Goal: Information Seeking & Learning: Learn about a topic

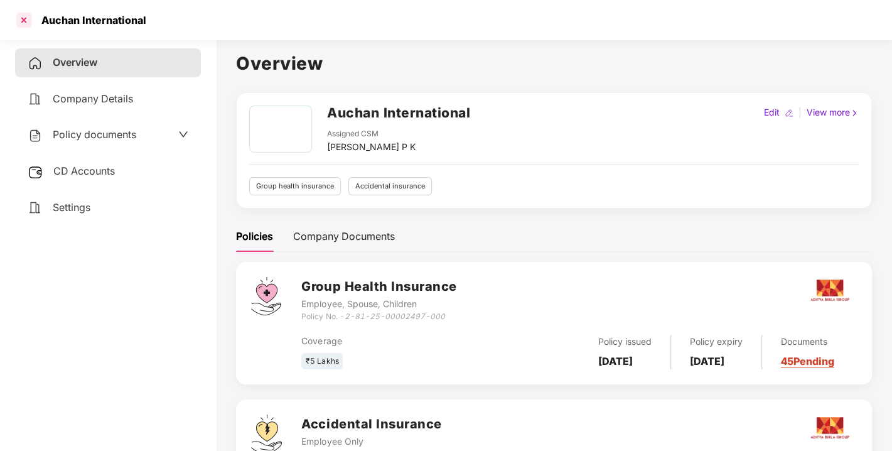
click at [26, 19] on div at bounding box center [24, 20] width 20 height 20
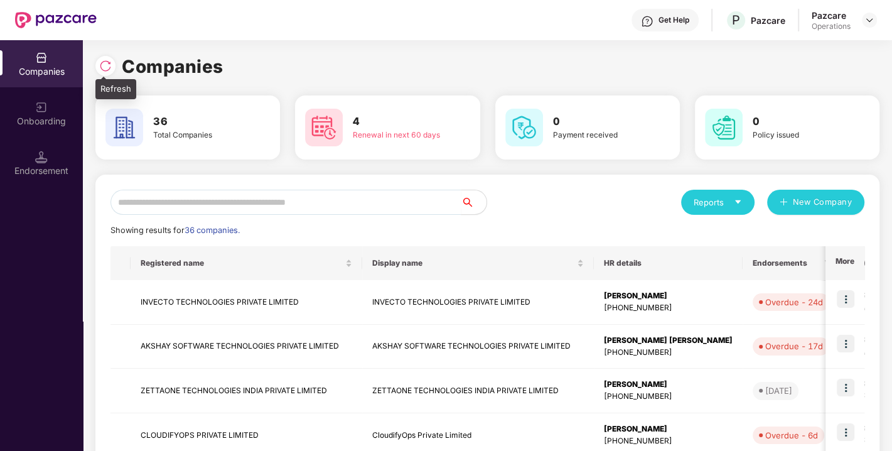
click at [99, 62] on img at bounding box center [105, 66] width 13 height 13
click at [387, 199] on input "text" at bounding box center [285, 202] width 351 height 25
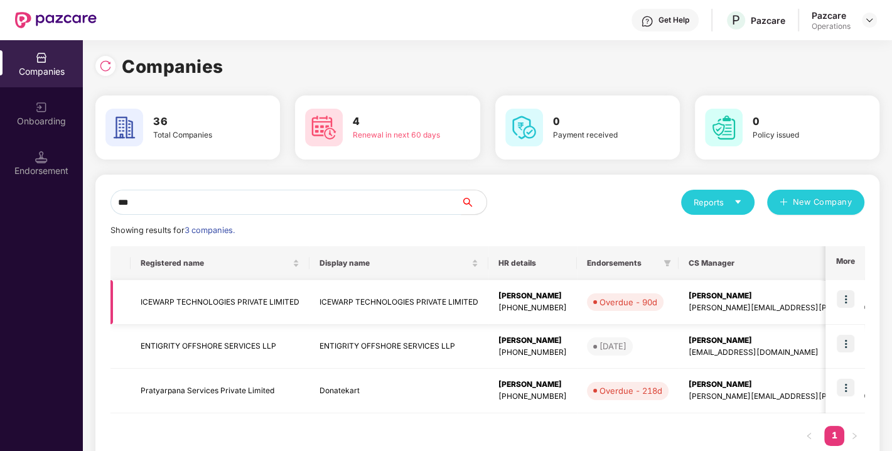
type input "***"
click at [217, 313] on td "ICEWARP TECHNOLOGIES PRIVATE LIMITED" at bounding box center [220, 302] width 179 height 45
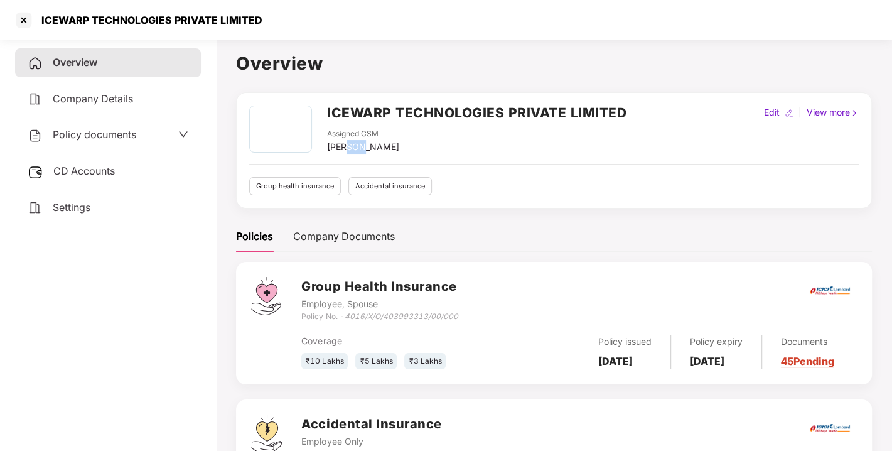
drag, startPoint x: 361, startPoint y: 139, endPoint x: 345, endPoint y: 146, distance: 17.5
click at [345, 146] on div "[PERSON_NAME]" at bounding box center [363, 147] width 72 height 14
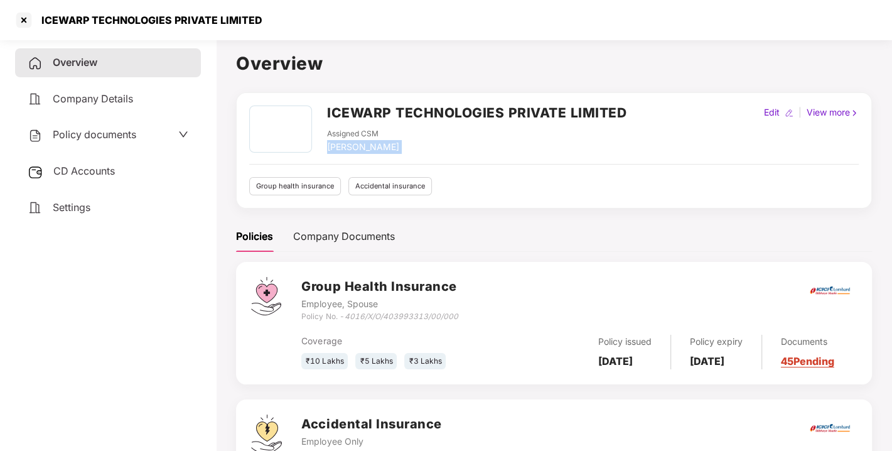
click at [345, 146] on div "[PERSON_NAME]" at bounding box center [363, 147] width 72 height 14
drag, startPoint x: 347, startPoint y: 315, endPoint x: 472, endPoint y: 314, distance: 124.9
click at [472, 314] on div "Group Health Insurance Employee, Spouse Policy No. - 4016/X/O/403993313/00/000" at bounding box center [579, 299] width 556 height 45
copy icon "4016/X/O/403993313/00/000"
drag, startPoint x: 601, startPoint y: 345, endPoint x: 652, endPoint y: 382, distance: 62.9
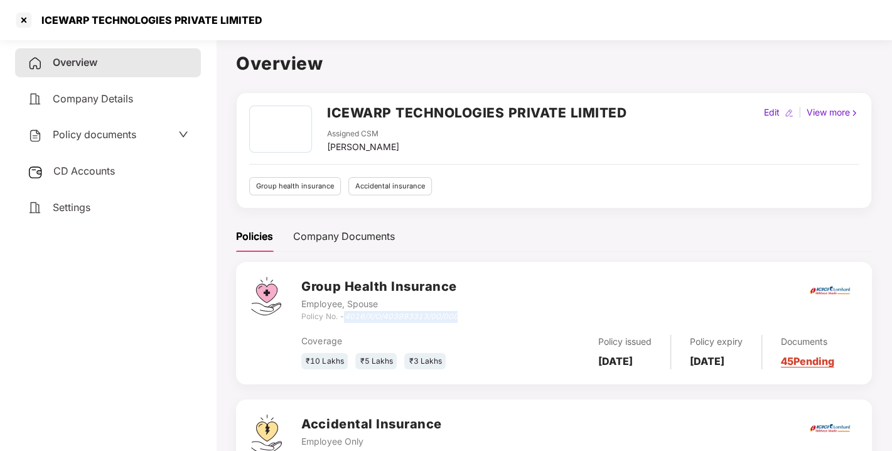
click at [652, 382] on div "Group Health Insurance Employee, Spouse Policy No. - 4016/X/O/403993313/00/000 …" at bounding box center [554, 323] width 636 height 122
drag, startPoint x: 599, startPoint y: 347, endPoint x: 624, endPoint y: 365, distance: 31.0
click at [624, 365] on div "Policy issued [DATE]" at bounding box center [625, 352] width 92 height 35
copy b "[DATE]"
drag, startPoint x: 701, startPoint y: 348, endPoint x: 733, endPoint y: 371, distance: 39.6
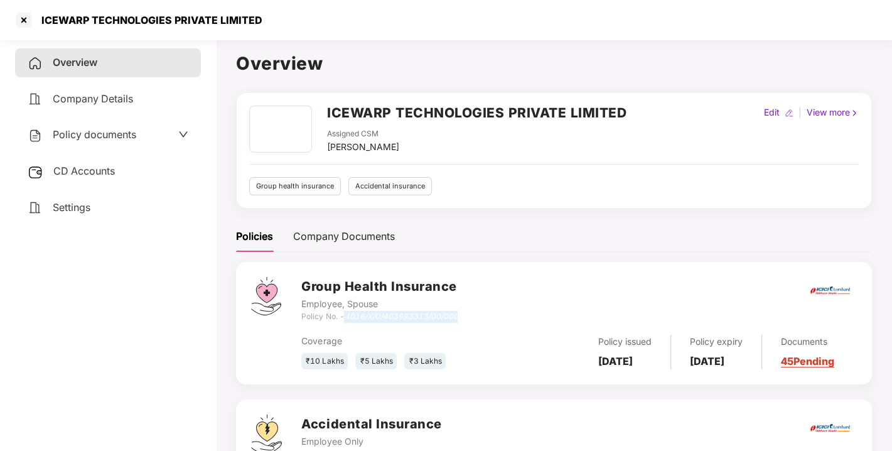
click at [733, 369] on div "Policy expiry [DATE]" at bounding box center [716, 352] width 91 height 35
copy b "[DATE]"
click at [86, 209] on span "Settings" at bounding box center [72, 207] width 38 height 13
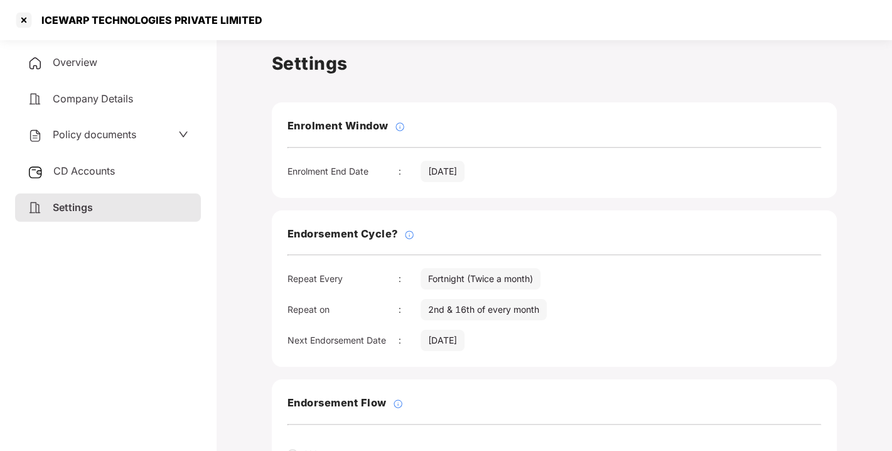
click at [82, 66] on span "Overview" at bounding box center [75, 62] width 45 height 13
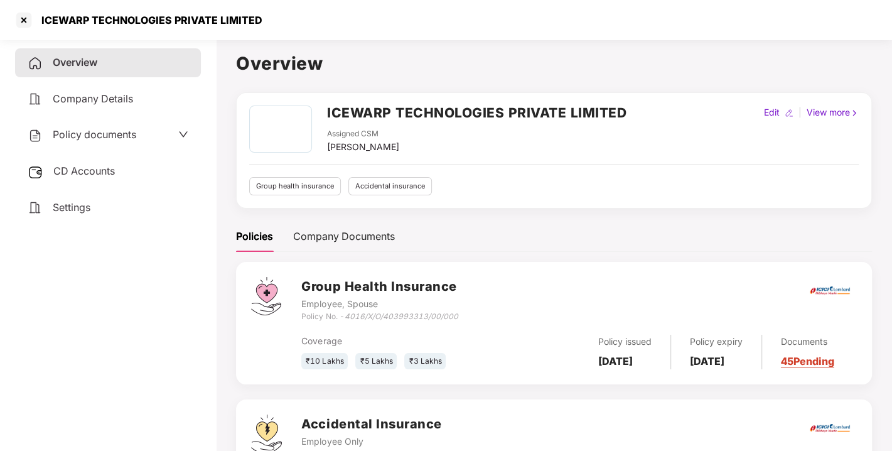
click at [487, 108] on h2 "ICEWARP TECHNOLOGIES PRIVATE LIMITED" at bounding box center [476, 112] width 299 height 21
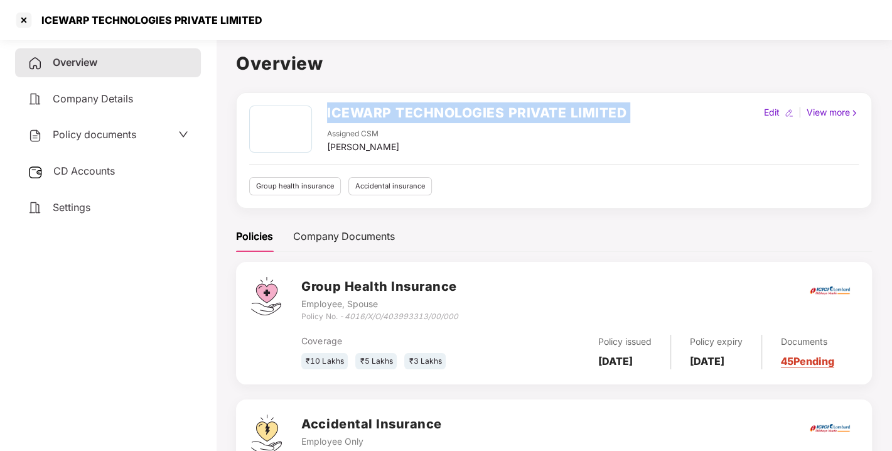
click at [487, 108] on h2 "ICEWARP TECHNOLOGIES PRIVATE LIMITED" at bounding box center [476, 112] width 299 height 21
copy h2 "ICEWARP TECHNOLOGIES PRIVATE LIMITED"
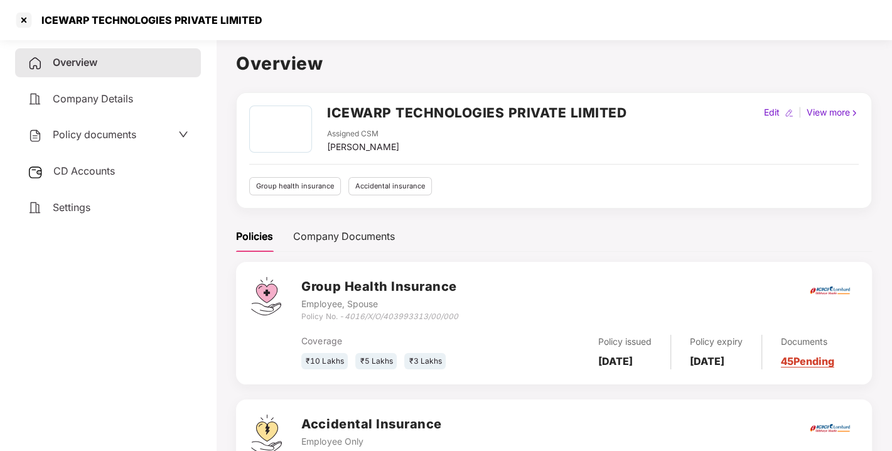
click at [132, 131] on span "Policy documents" at bounding box center [94, 134] width 83 height 13
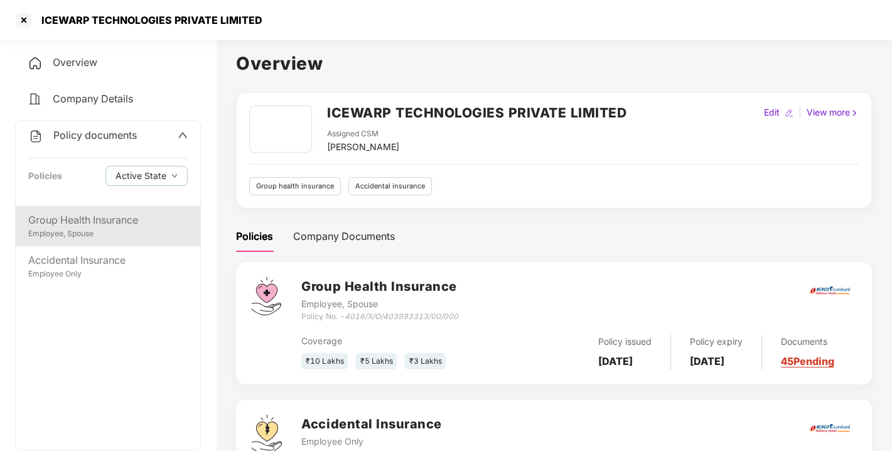
click at [93, 233] on div "Employee, Spouse" at bounding box center [107, 234] width 159 height 12
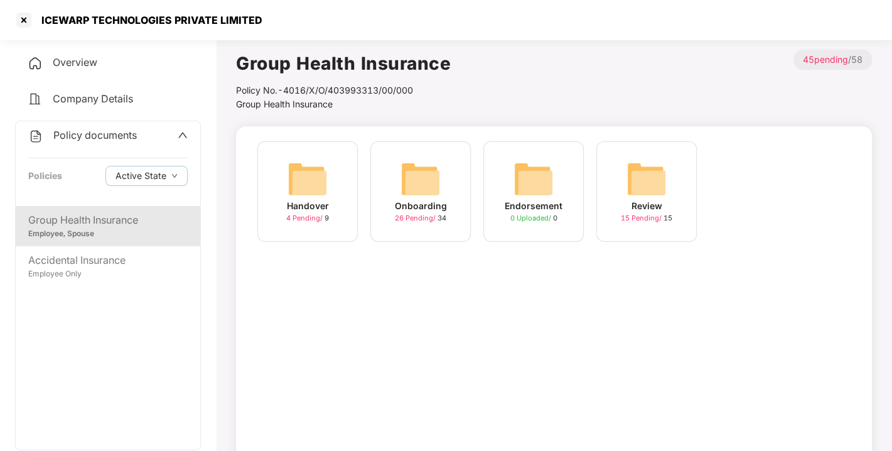
click at [399, 206] on div "Onboarding" at bounding box center [421, 206] width 52 height 14
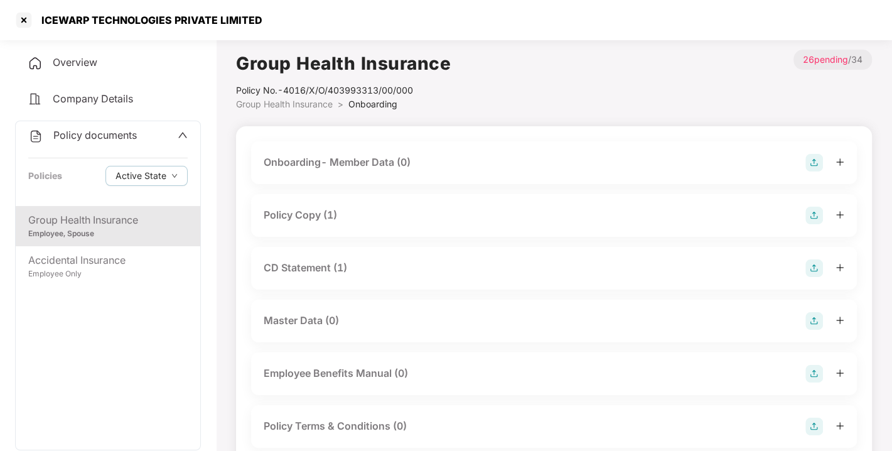
click at [326, 210] on div "Policy Copy (1)" at bounding box center [300, 215] width 73 height 16
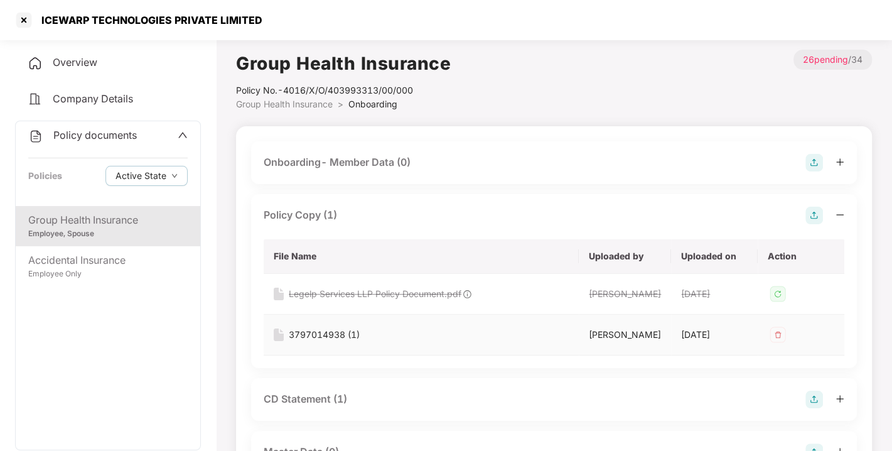
click at [341, 332] on div "3797014938 (1)" at bounding box center [324, 335] width 71 height 14
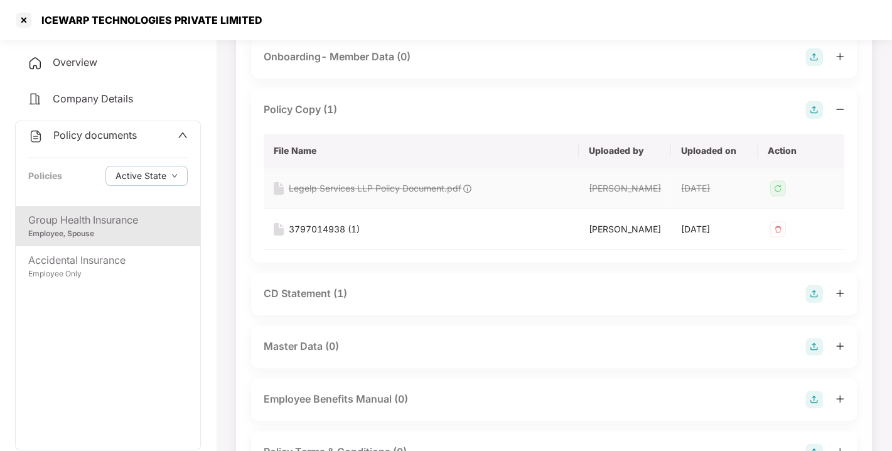
scroll to position [107, 0]
click at [328, 300] on div "CD Statement (1)" at bounding box center [305, 292] width 83 height 16
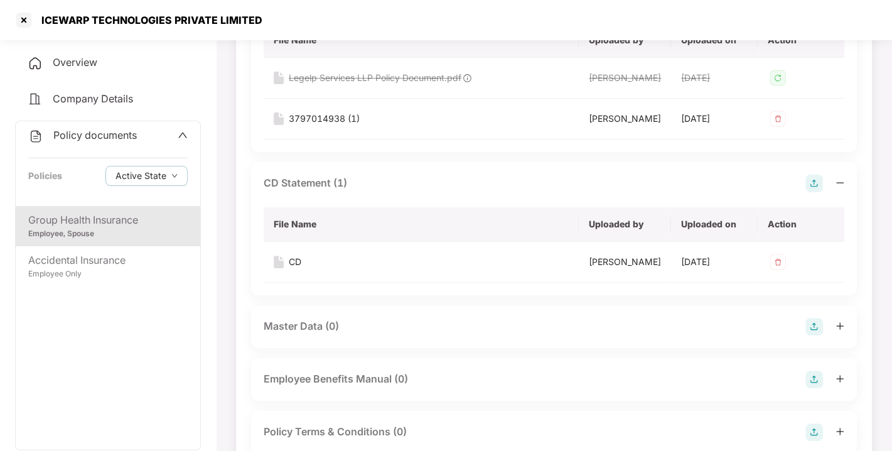
scroll to position [222, 0]
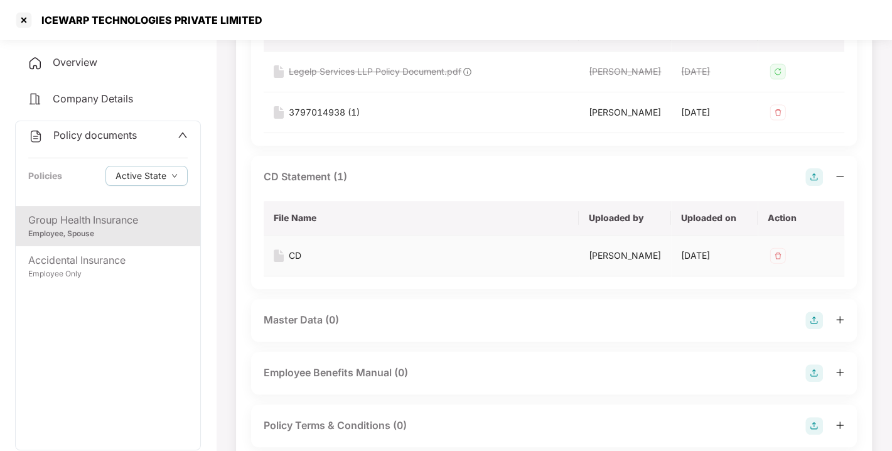
click at [296, 262] on div "CD" at bounding box center [295, 256] width 13 height 14
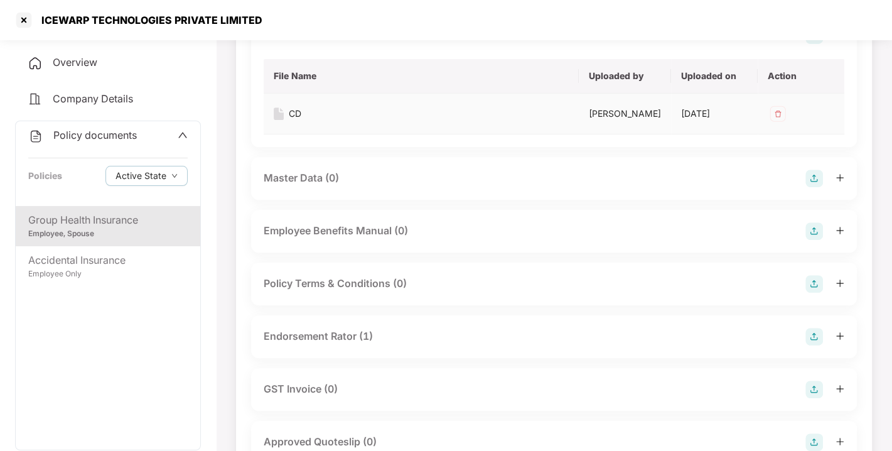
scroll to position [383, 0]
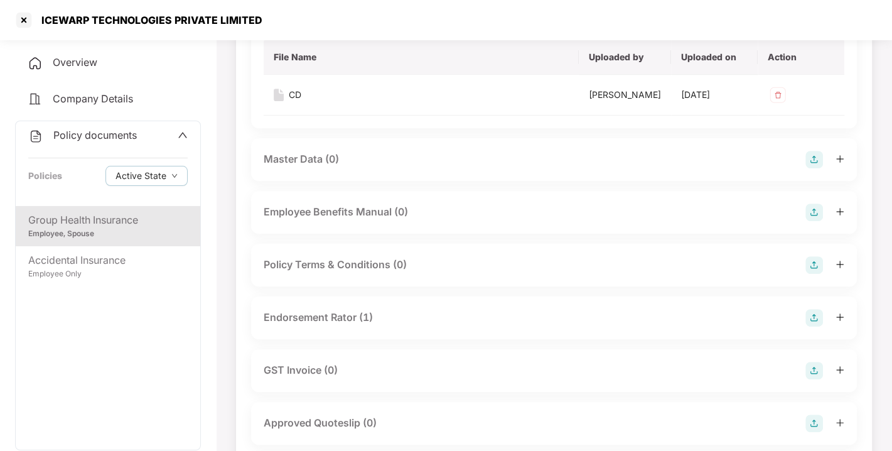
click at [325, 325] on div "Endorsement Rator (1)" at bounding box center [318, 318] width 109 height 16
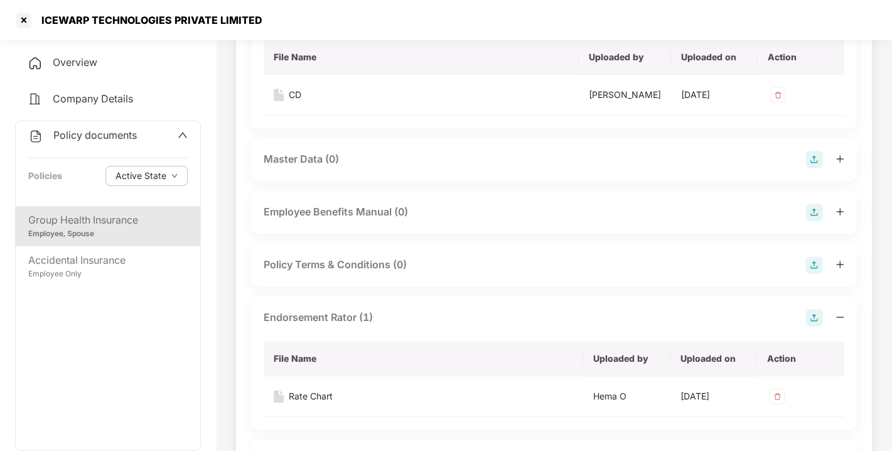
scroll to position [448, 0]
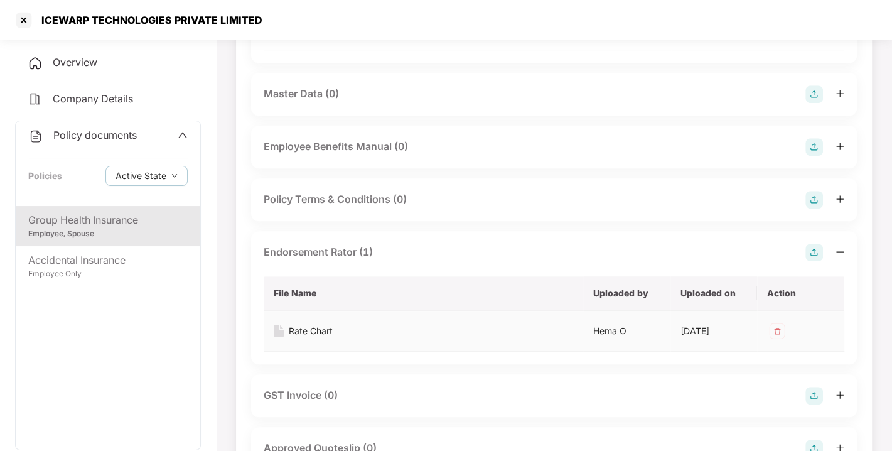
click at [322, 338] on div "Rate Chart" at bounding box center [311, 331] width 44 height 14
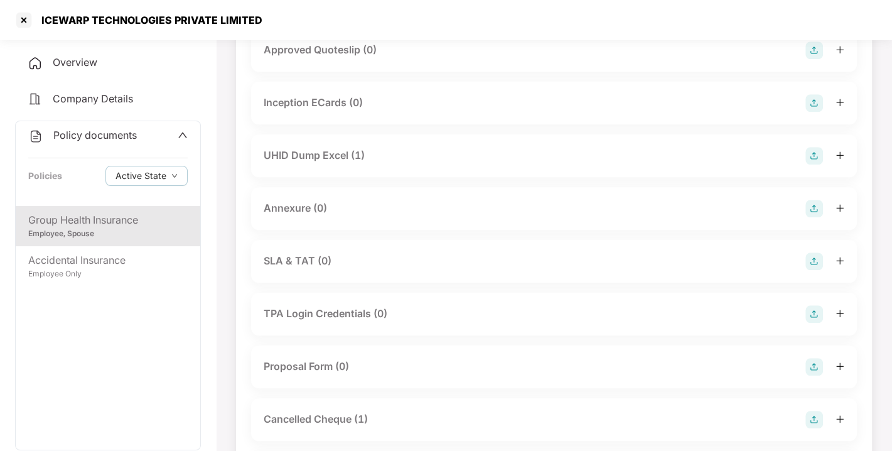
scroll to position [825, 0]
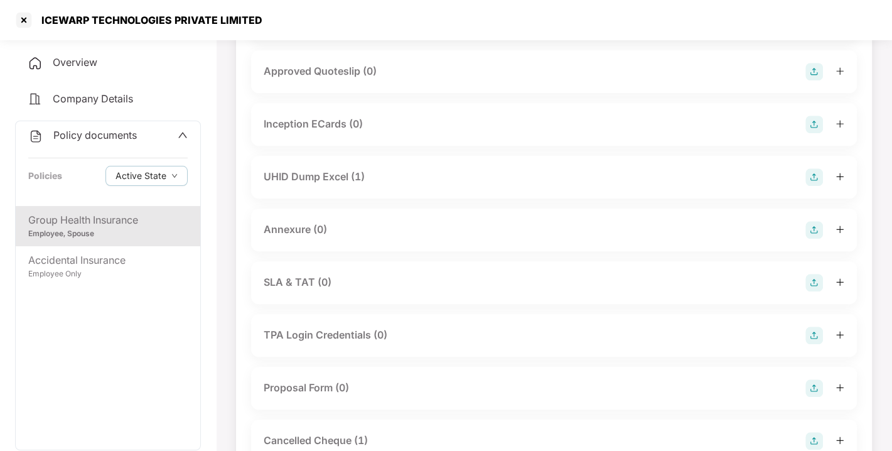
click at [368, 186] on div "UHID Dump Excel (1)" at bounding box center [554, 177] width 581 height 18
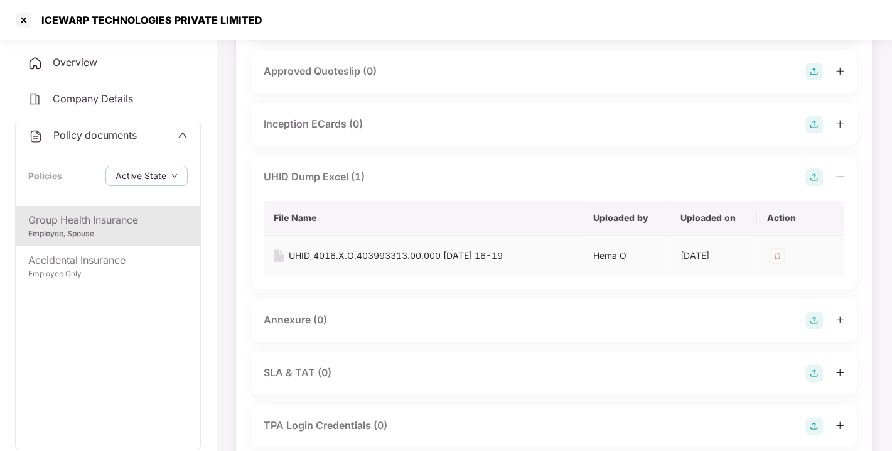
click at [353, 262] on div "UHID_4016.X.O.403993313.00.000 [DATE] 16-19" at bounding box center [396, 256] width 214 height 14
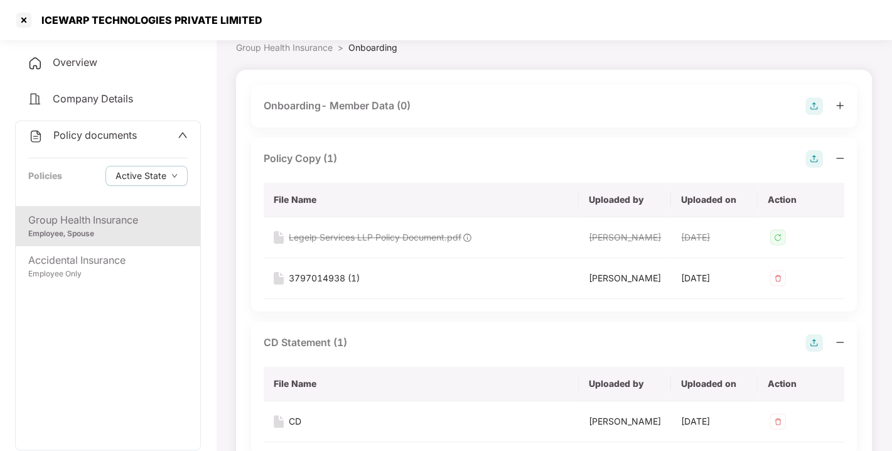
scroll to position [0, 0]
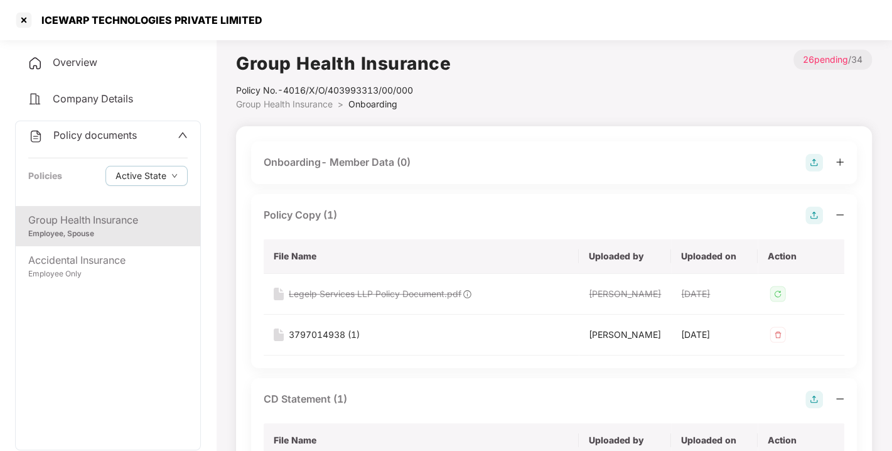
click at [94, 68] on span "Overview" at bounding box center [75, 62] width 45 height 13
